Goal: Book appointment/travel/reservation

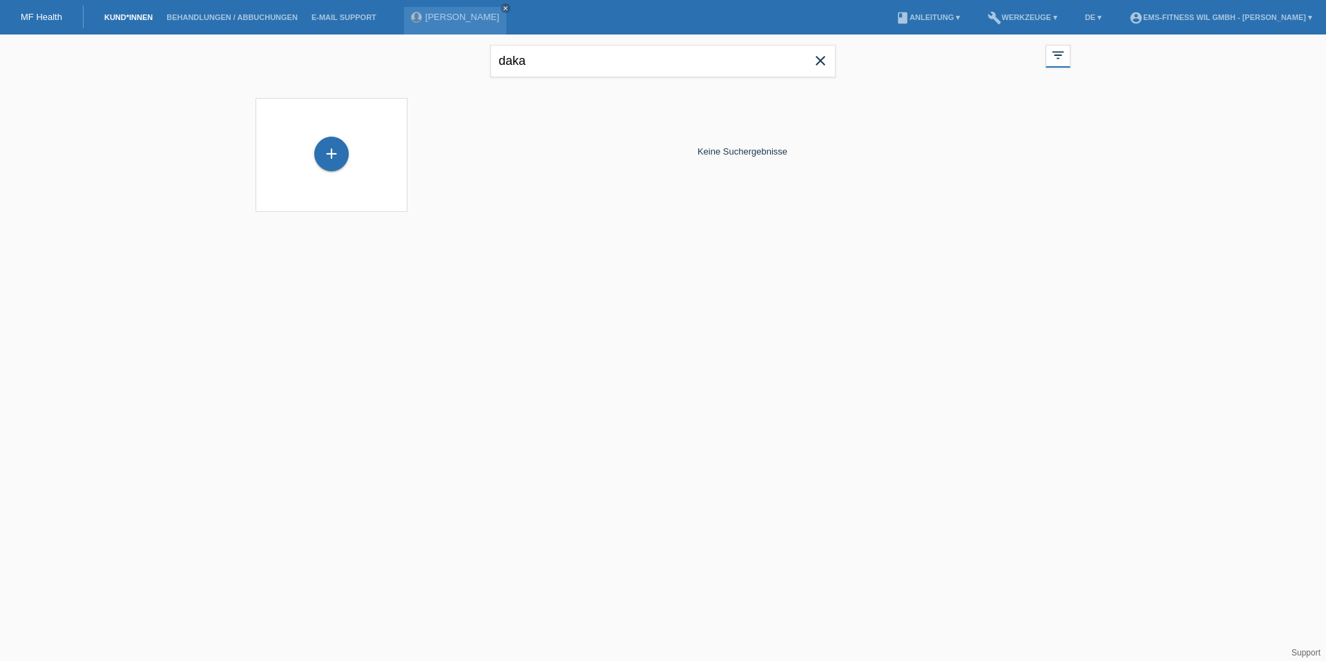
drag, startPoint x: 581, startPoint y: 64, endPoint x: 351, endPoint y: 64, distance: 229.2
click at [351, 64] on div "daka close filter_list view_module Alle Kund*innen anzeigen star Markierte Kund…" at bounding box center [663, 60] width 828 height 50
type input "elmire"
click at [543, 53] on input "text" at bounding box center [662, 61] width 345 height 32
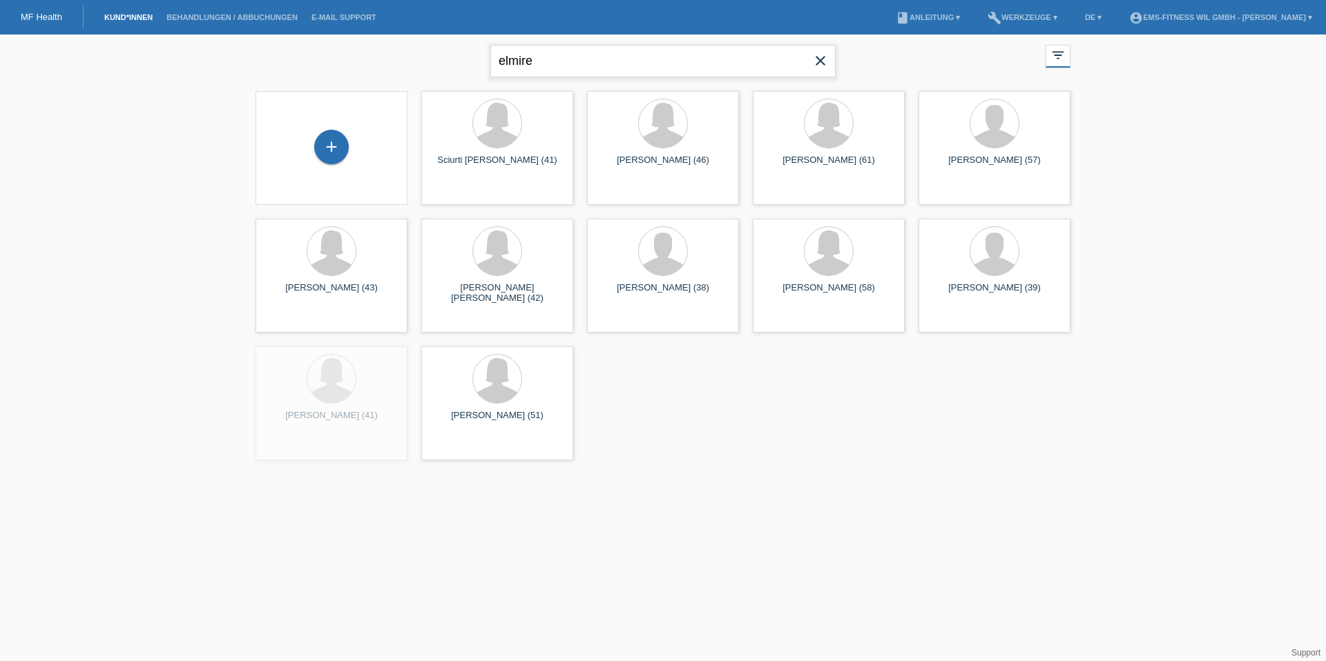
type input "elmire"
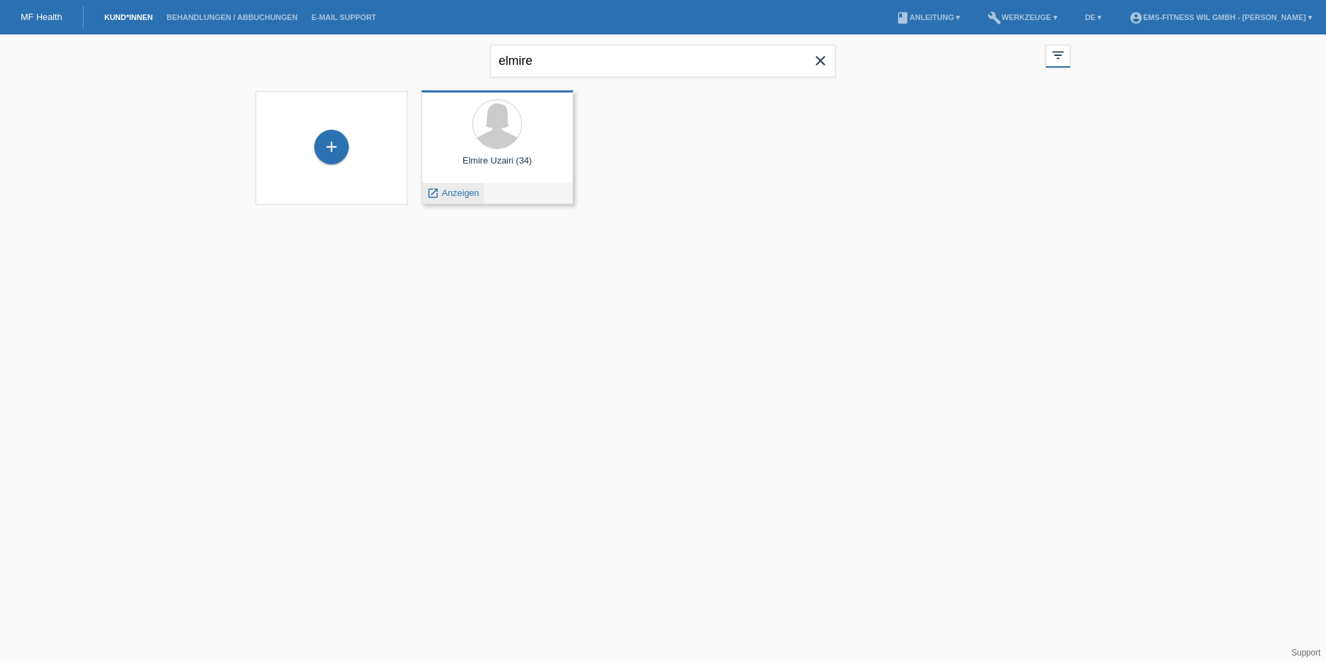
click at [476, 191] on span "Anzeigen" at bounding box center [460, 193] width 37 height 10
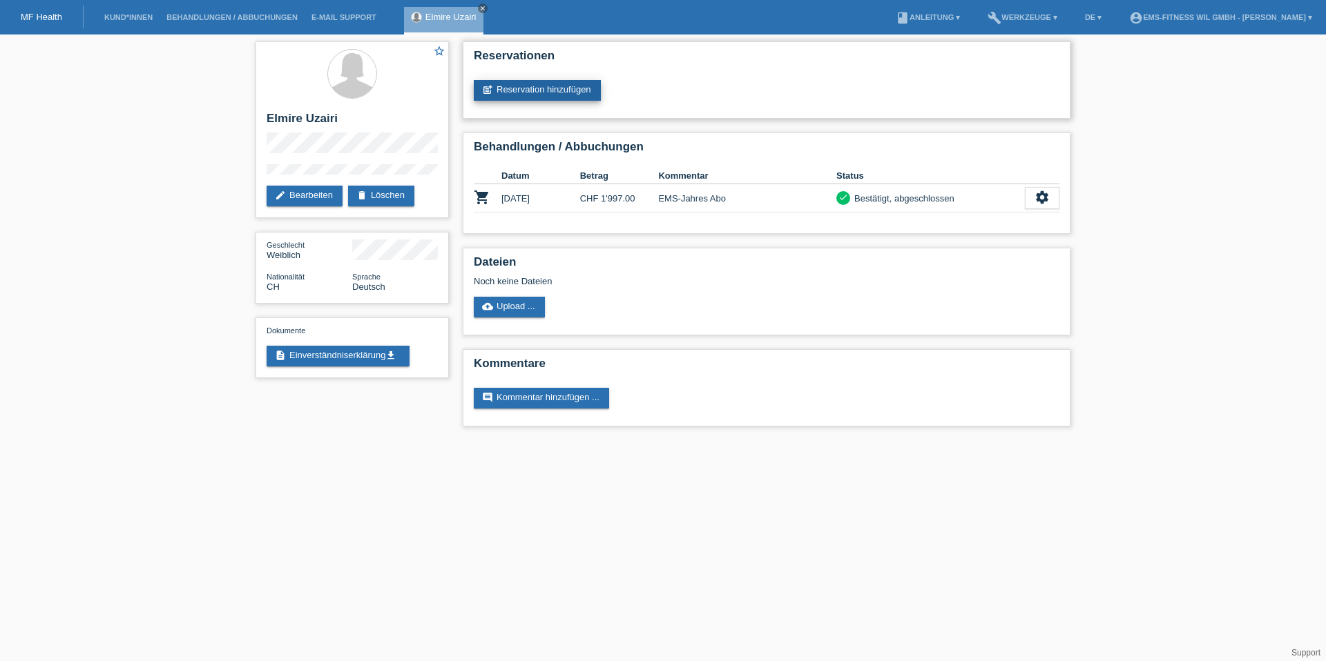
click at [503, 93] on link "post_add Reservation hinzufügen" at bounding box center [537, 90] width 127 height 21
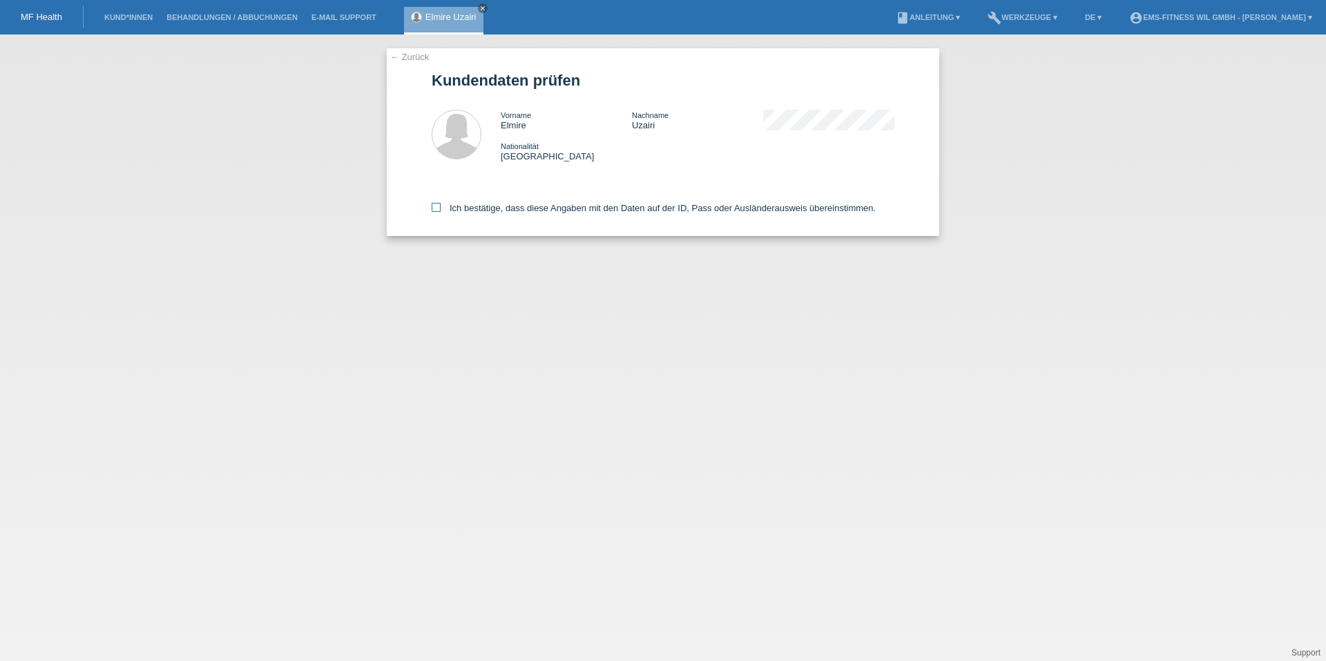
click at [480, 204] on label "Ich bestätige, dass diese Angaben mit den Daten auf der ID, Pass oder Ausländer…" at bounding box center [653, 208] width 444 height 10
click at [440, 204] on input "Ich bestätige, dass diese Angaben mit den Daten auf der ID, Pass oder Ausländer…" at bounding box center [435, 207] width 9 height 9
checkbox input "true"
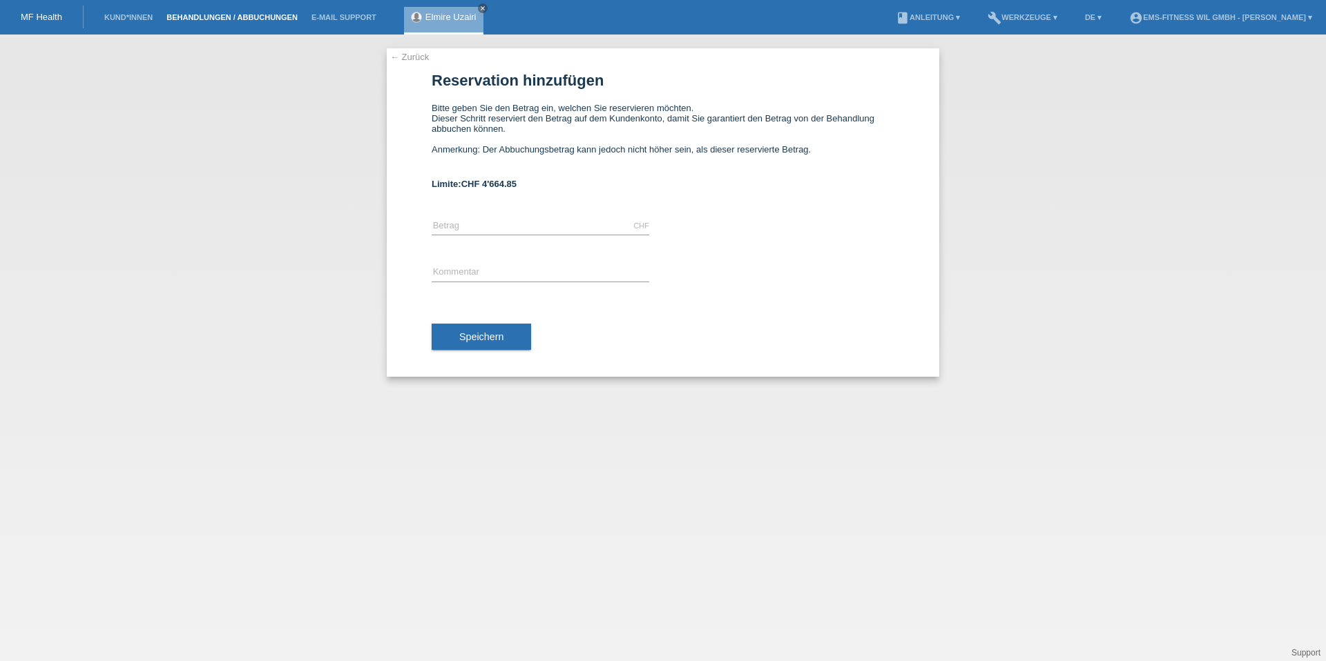
click at [195, 16] on link "Behandlungen / Abbuchungen" at bounding box center [231, 17] width 145 height 8
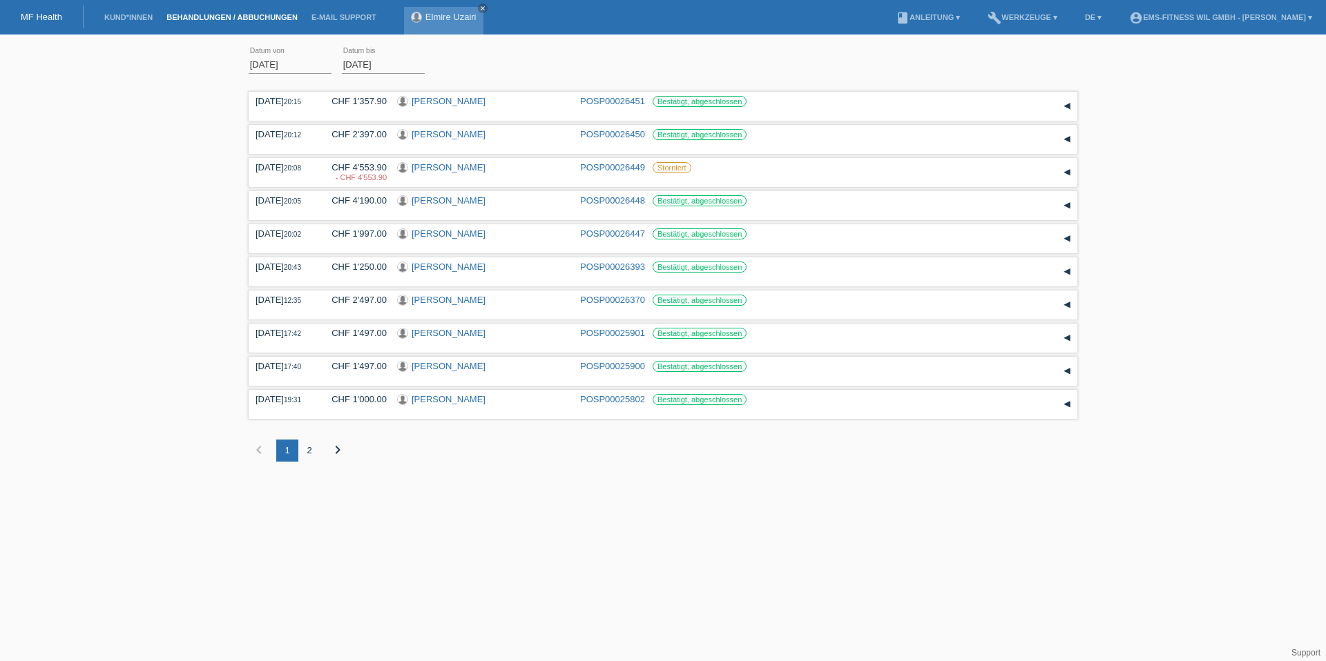
click at [431, 24] on div "Elmire Uzairi close" at bounding box center [443, 21] width 79 height 28
click at [120, 18] on link "Kund*innen" at bounding box center [128, 17] width 62 height 8
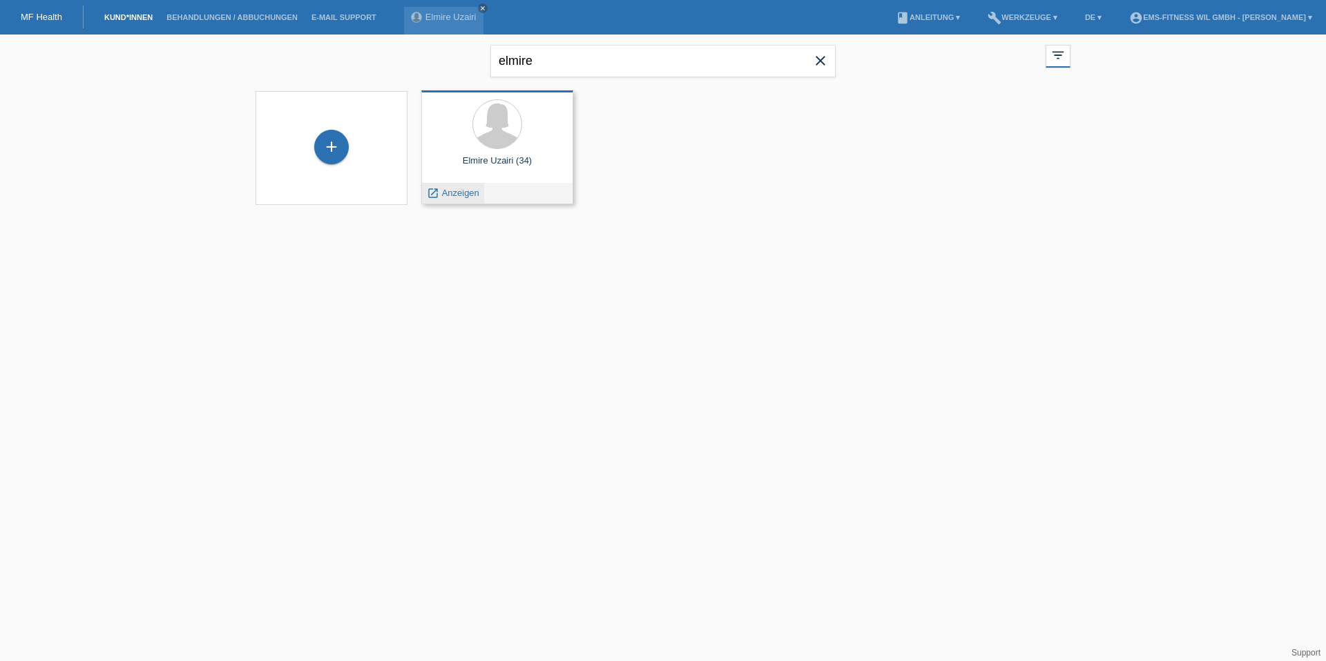
click at [470, 193] on span "Anzeigen" at bounding box center [460, 193] width 37 height 10
